Goal: Find specific page/section: Find specific page/section

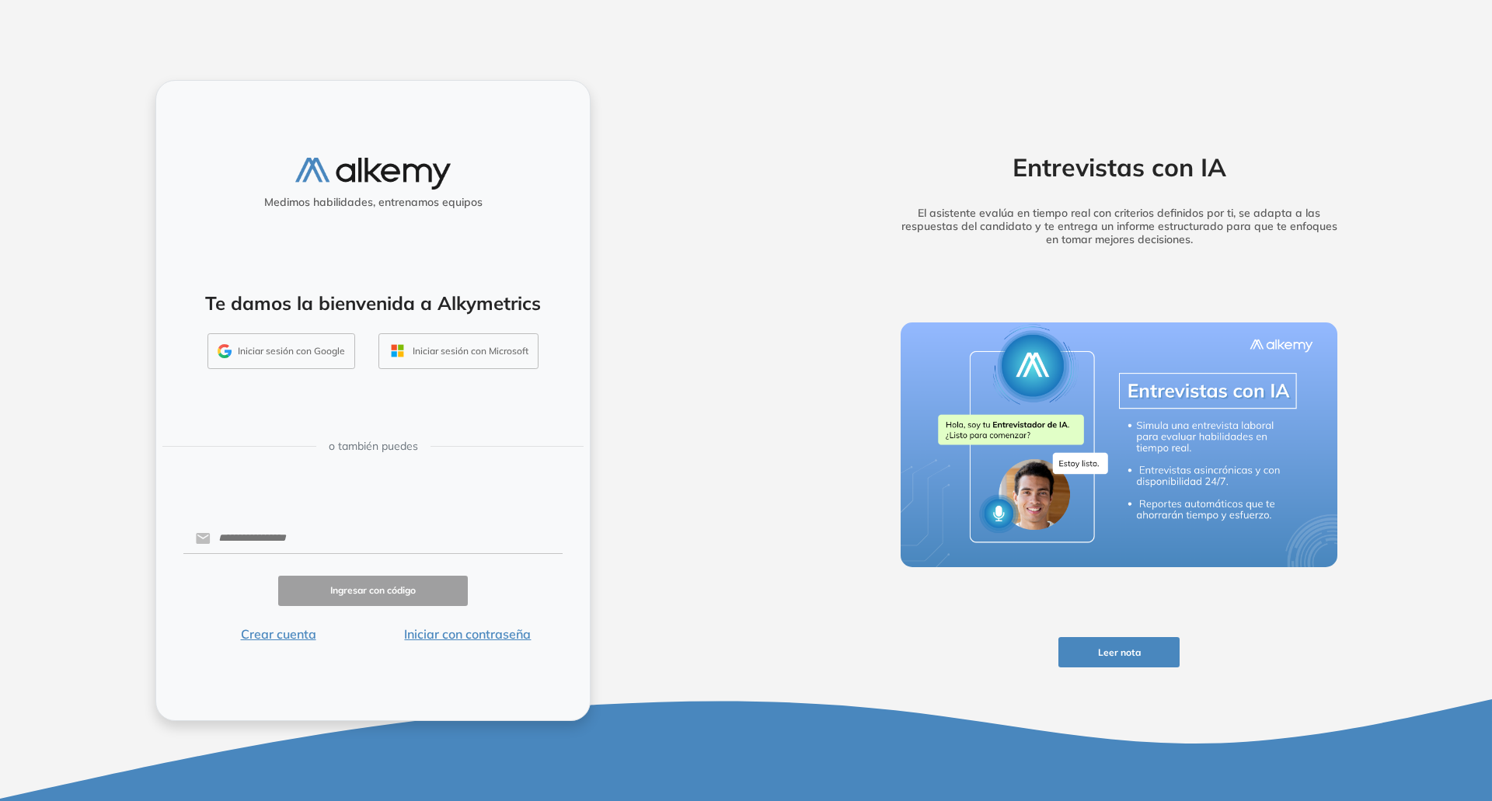
click at [305, 352] on button "Iniciar sesión con Google" at bounding box center [281, 351] width 148 height 36
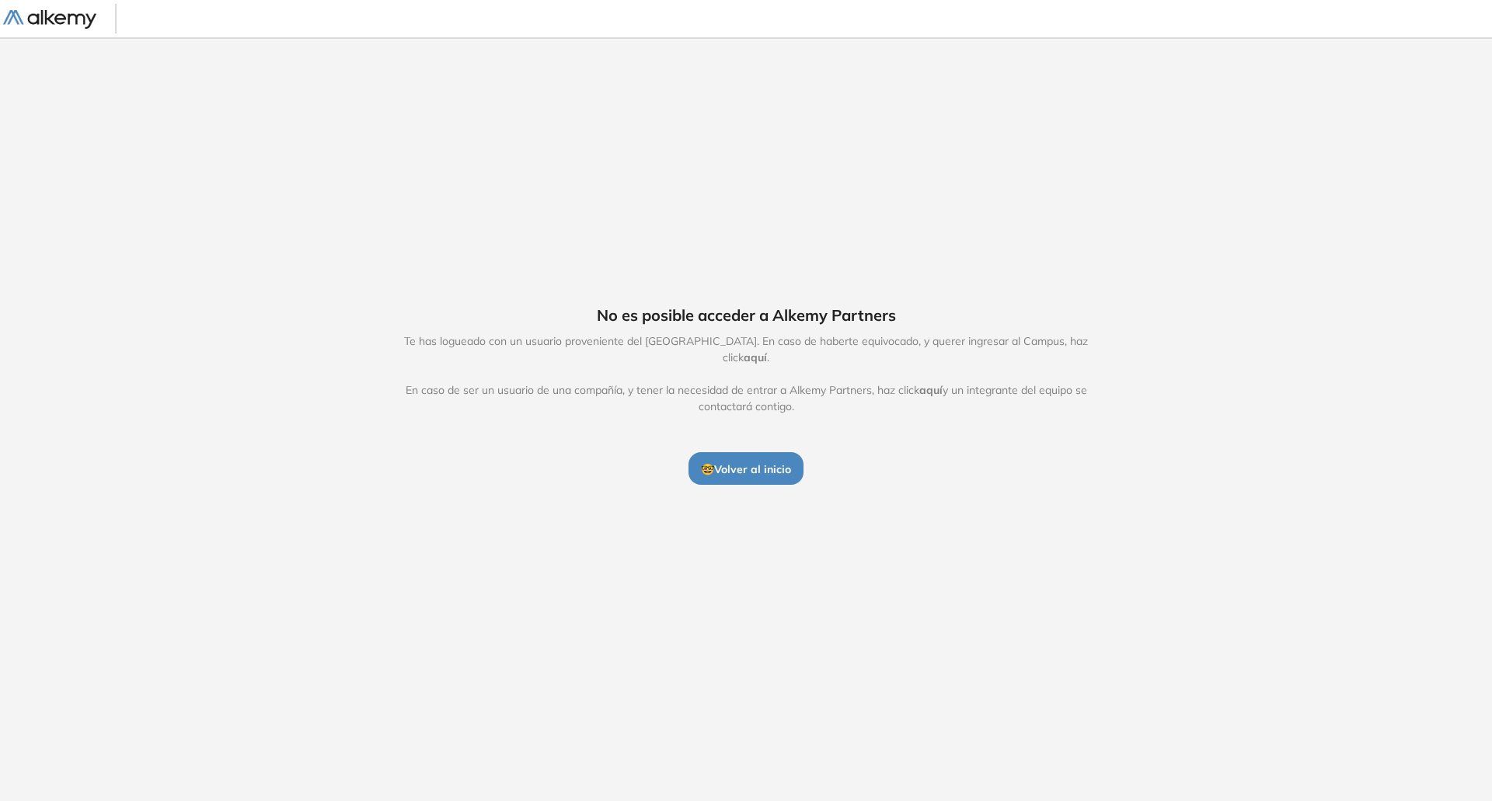
click at [767, 350] on span "aquí" at bounding box center [755, 357] width 23 height 14
